Goal: Find specific page/section: Find specific page/section

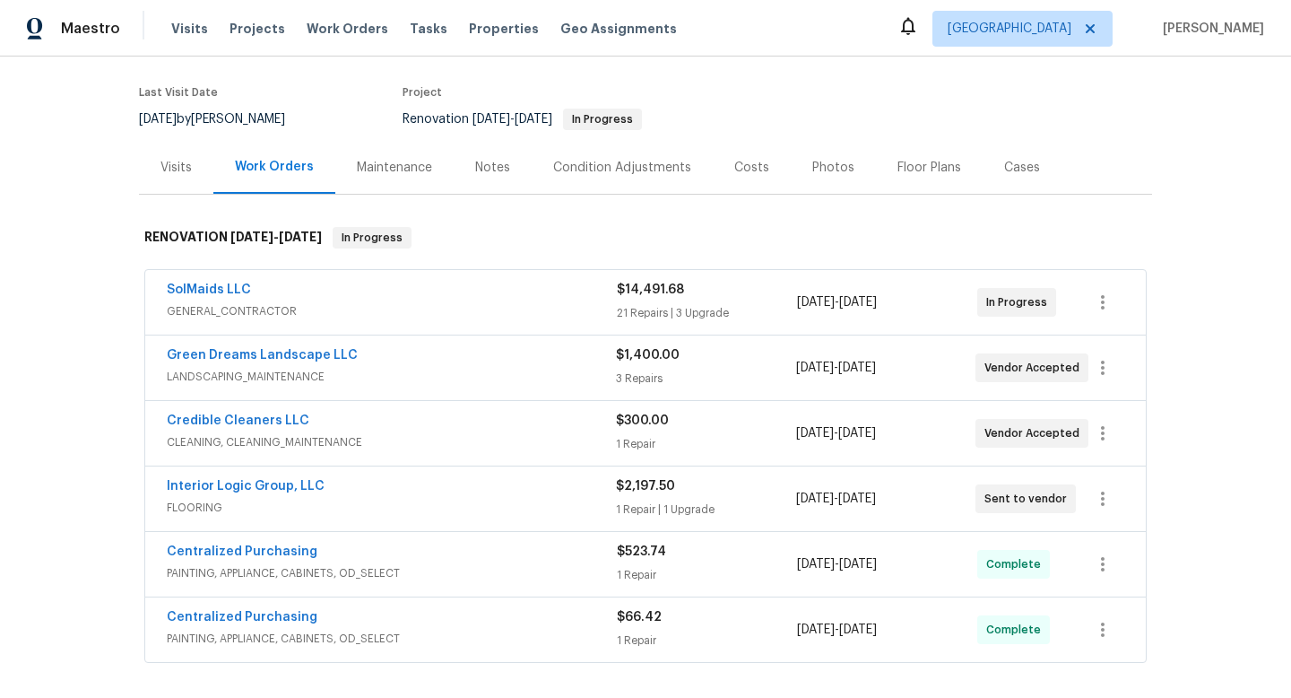
scroll to position [95, 0]
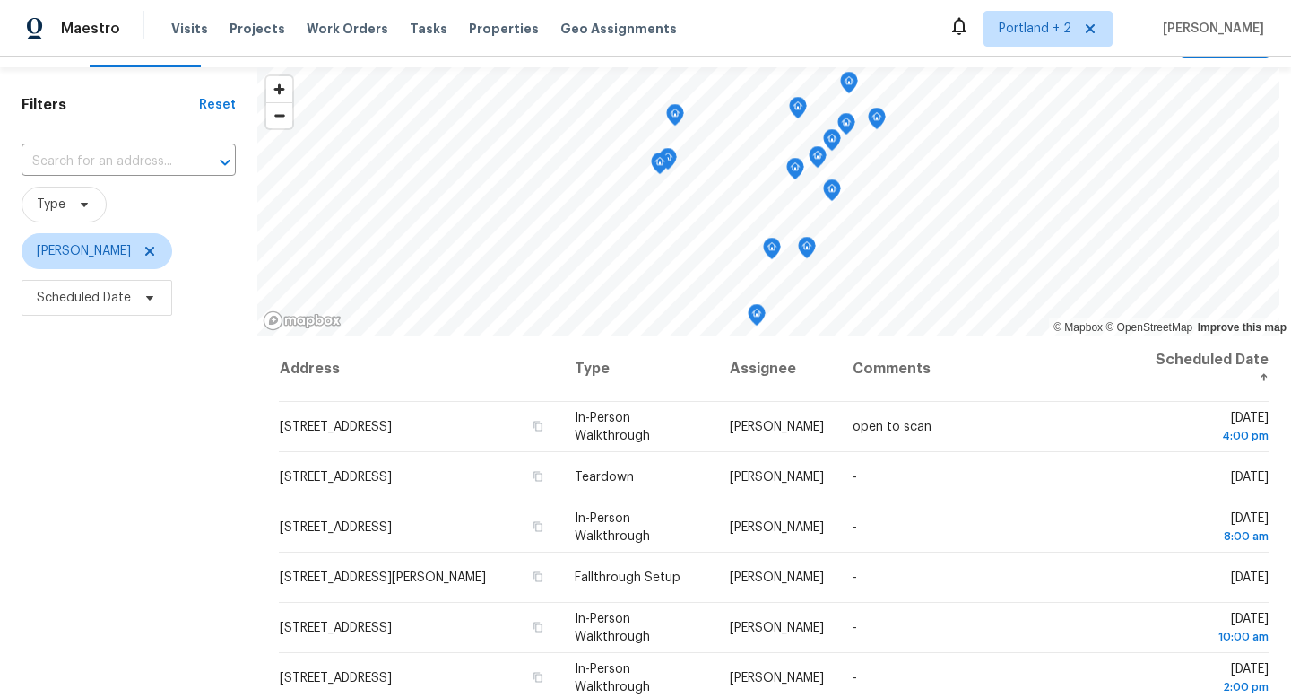
scroll to position [45, 0]
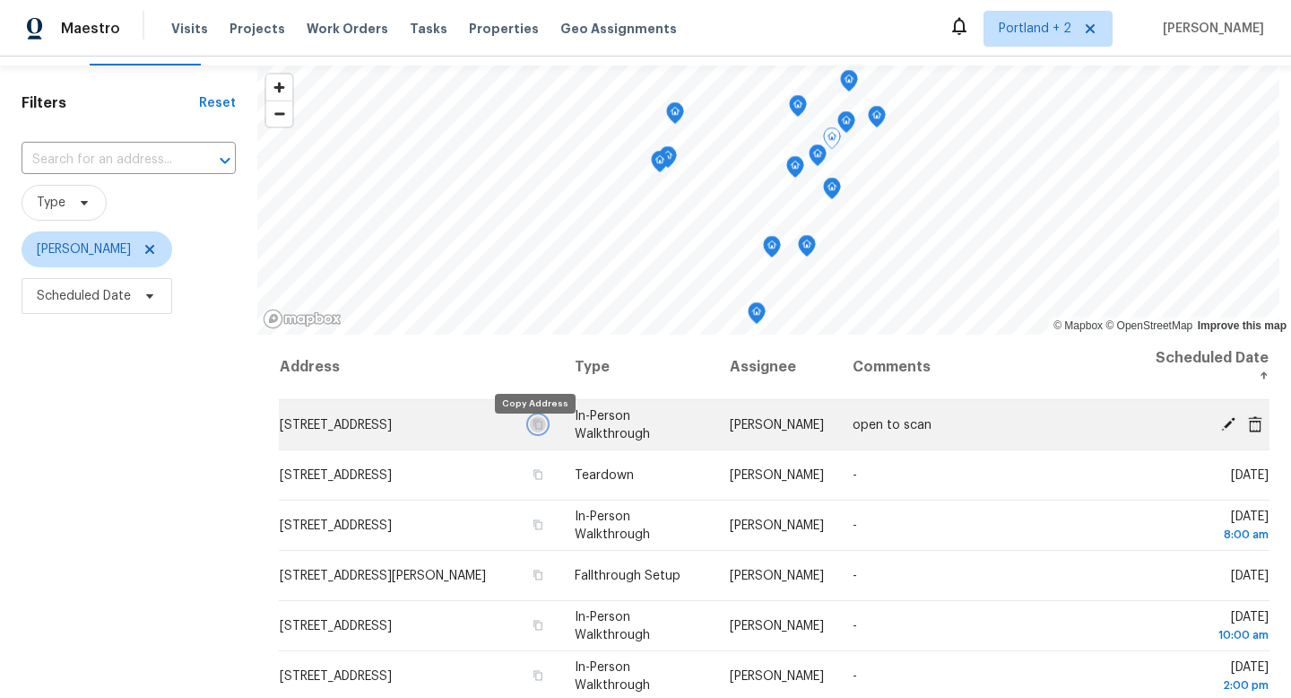
click at [533, 430] on icon "button" at bounding box center [538, 424] width 11 height 11
